Goal: Task Accomplishment & Management: Use online tool/utility

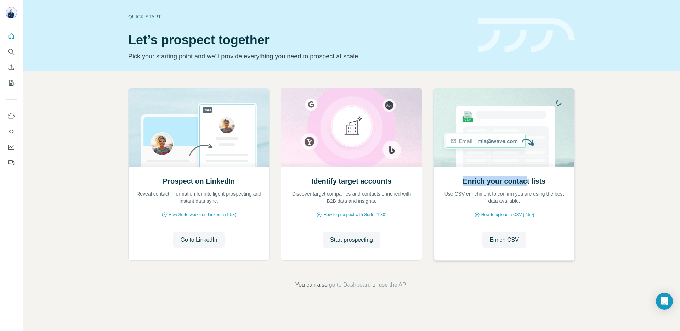
drag, startPoint x: 464, startPoint y: 181, endPoint x: 525, endPoint y: 182, distance: 61.3
click at [525, 182] on h2 "Enrich your contact lists" at bounding box center [504, 181] width 83 height 10
click at [506, 237] on span "Enrich CSV" at bounding box center [504, 240] width 29 height 9
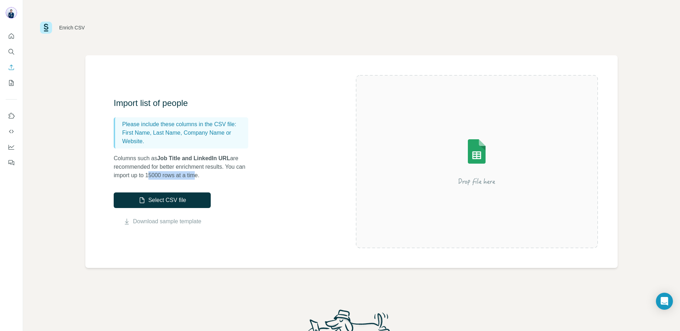
drag, startPoint x: 202, startPoint y: 173, endPoint x: 153, endPoint y: 173, distance: 48.6
click at [152, 173] on p "Columns such as Job Title and LinkedIn URL are recommended for better enrichmen…" at bounding box center [185, 167] width 142 height 26
drag, startPoint x: 121, startPoint y: 133, endPoint x: 178, endPoint y: 142, distance: 57.0
click at [178, 142] on div "Please include these columns in the CSV file: First Name, Last Name, Company Na…" at bounding box center [181, 132] width 135 height 31
drag, startPoint x: 162, startPoint y: 158, endPoint x: 224, endPoint y: 158, distance: 62.0
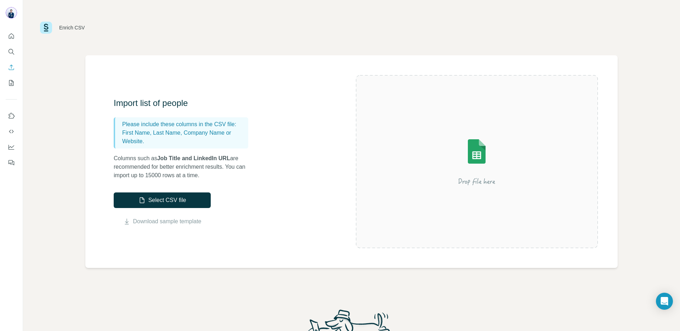
click at [224, 158] on span "Job Title and LinkedIn URL" at bounding box center [193, 158] width 73 height 6
